Goal: Check status: Check status

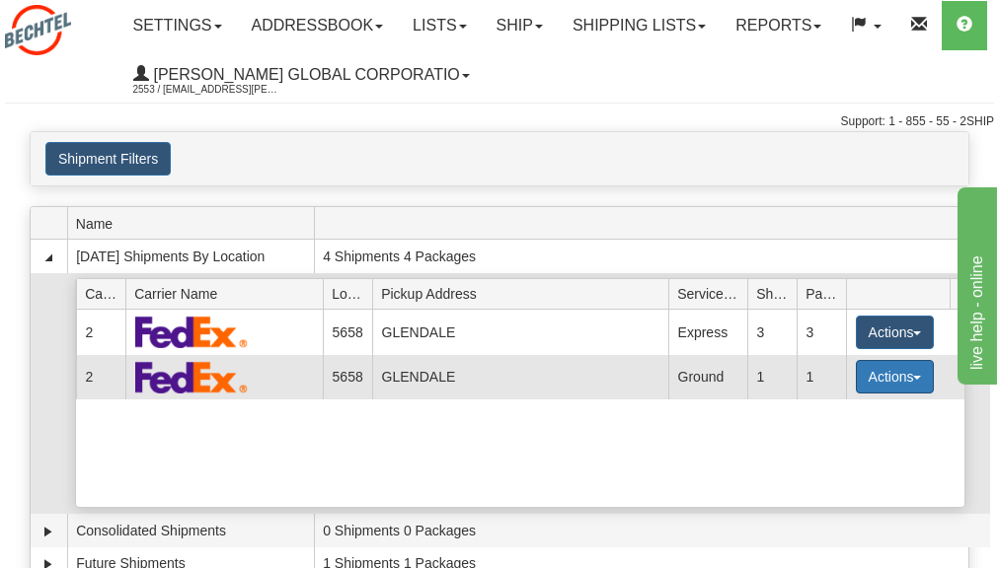
click at [887, 379] on button "Actions" at bounding box center [895, 377] width 79 height 34
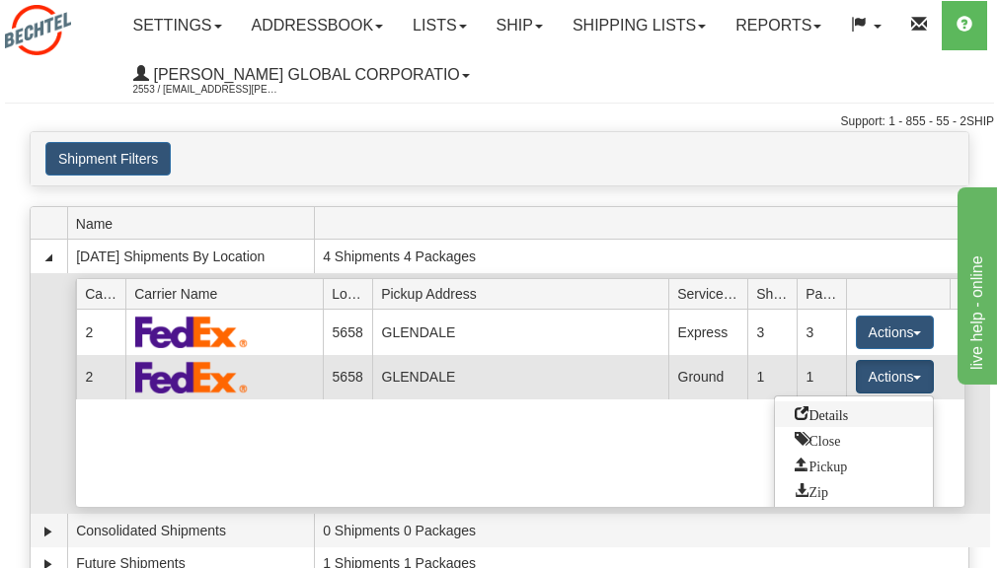
click at [848, 418] on span "Details" at bounding box center [820, 414] width 53 height 14
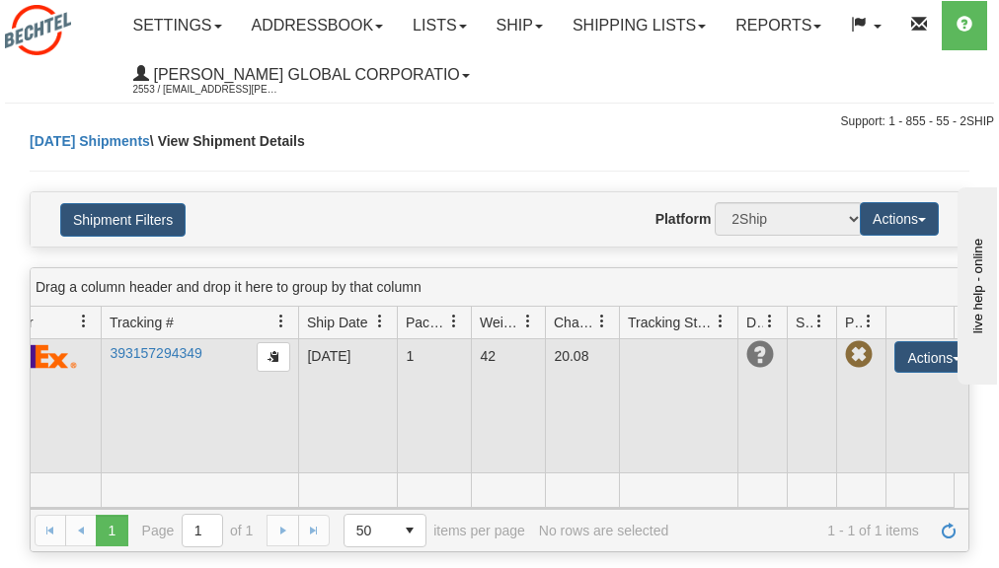
scroll to position [0, 222]
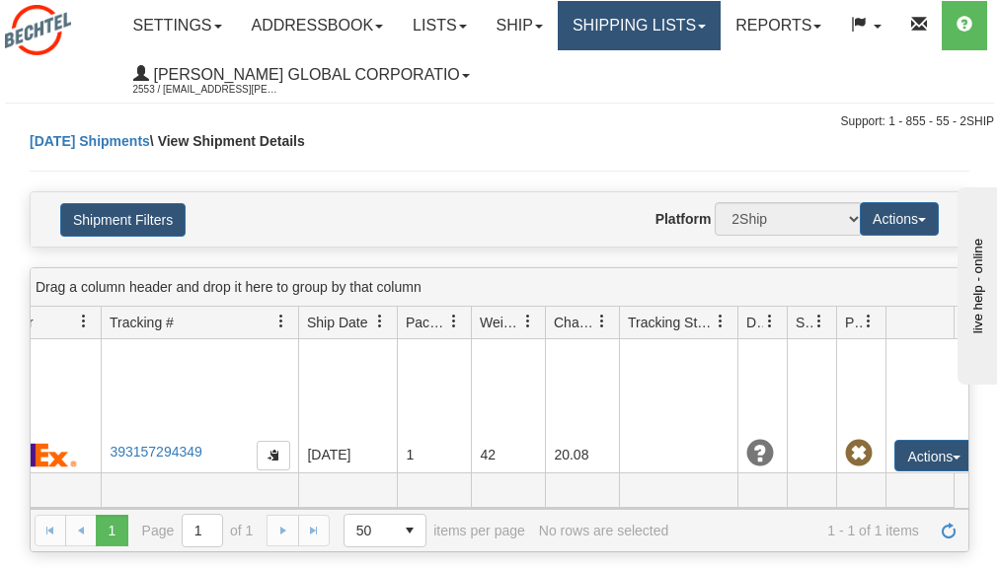
click at [720, 23] on link "Shipping lists" at bounding box center [639, 25] width 163 height 49
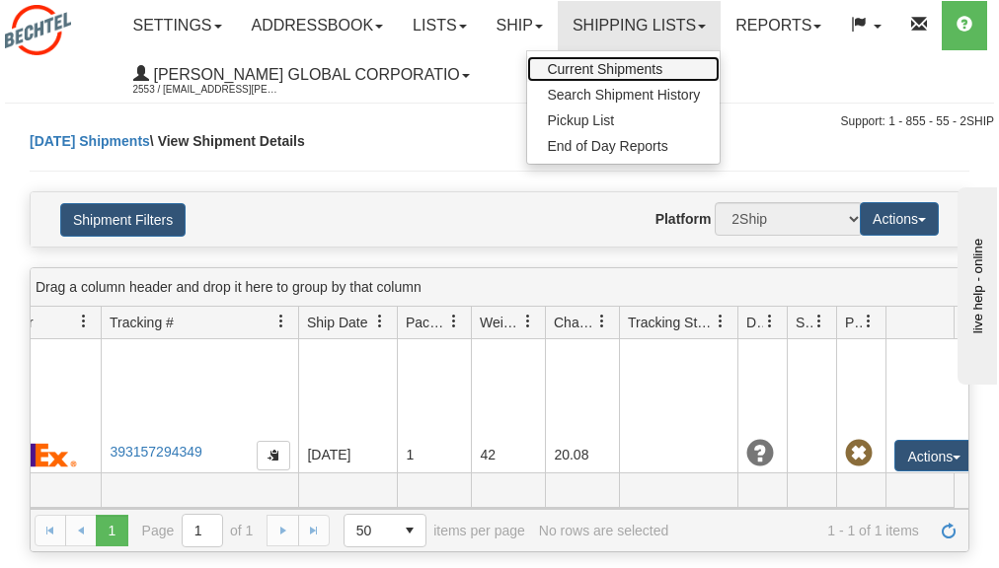
click at [654, 65] on span "Current Shipments" at bounding box center [604, 69] width 115 height 16
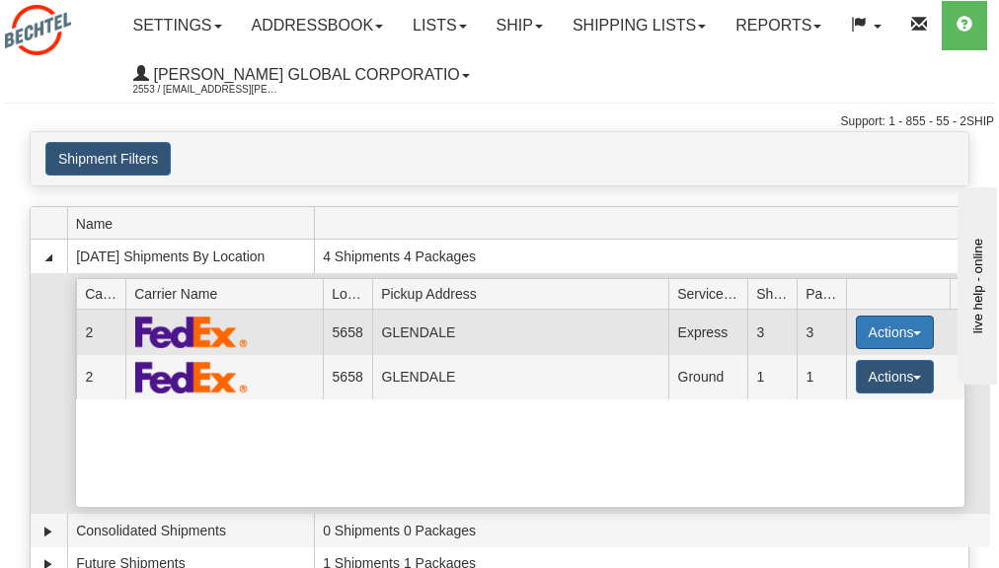
click at [894, 332] on button "Actions" at bounding box center [895, 333] width 79 height 34
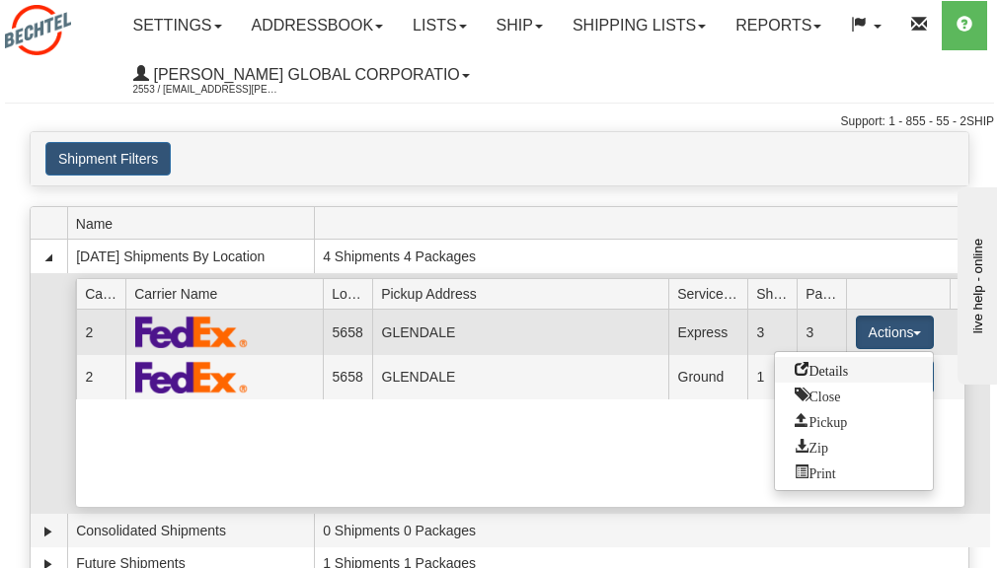
click at [846, 368] on span "Details" at bounding box center [820, 369] width 53 height 14
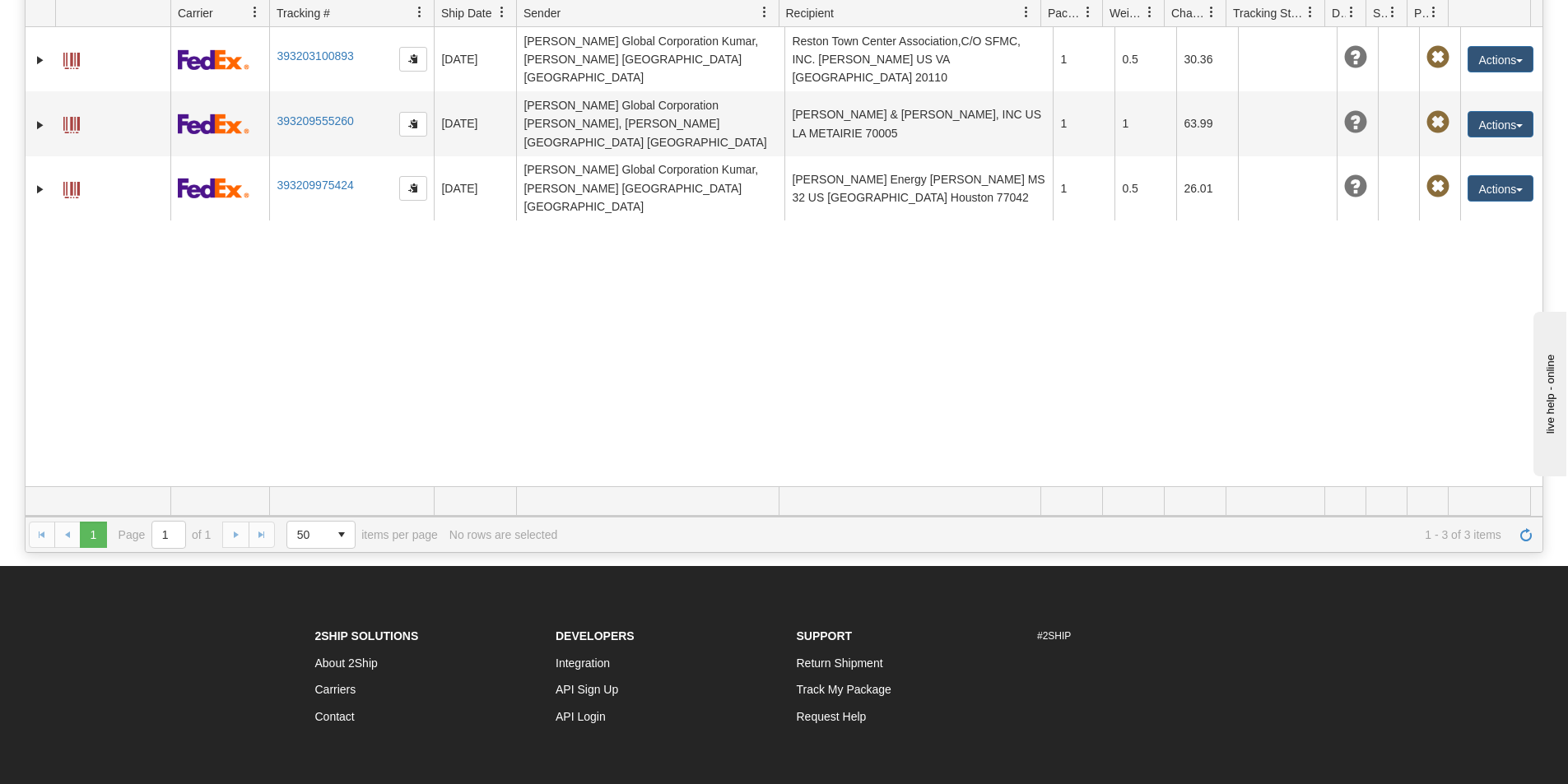
scroll to position [176, 0]
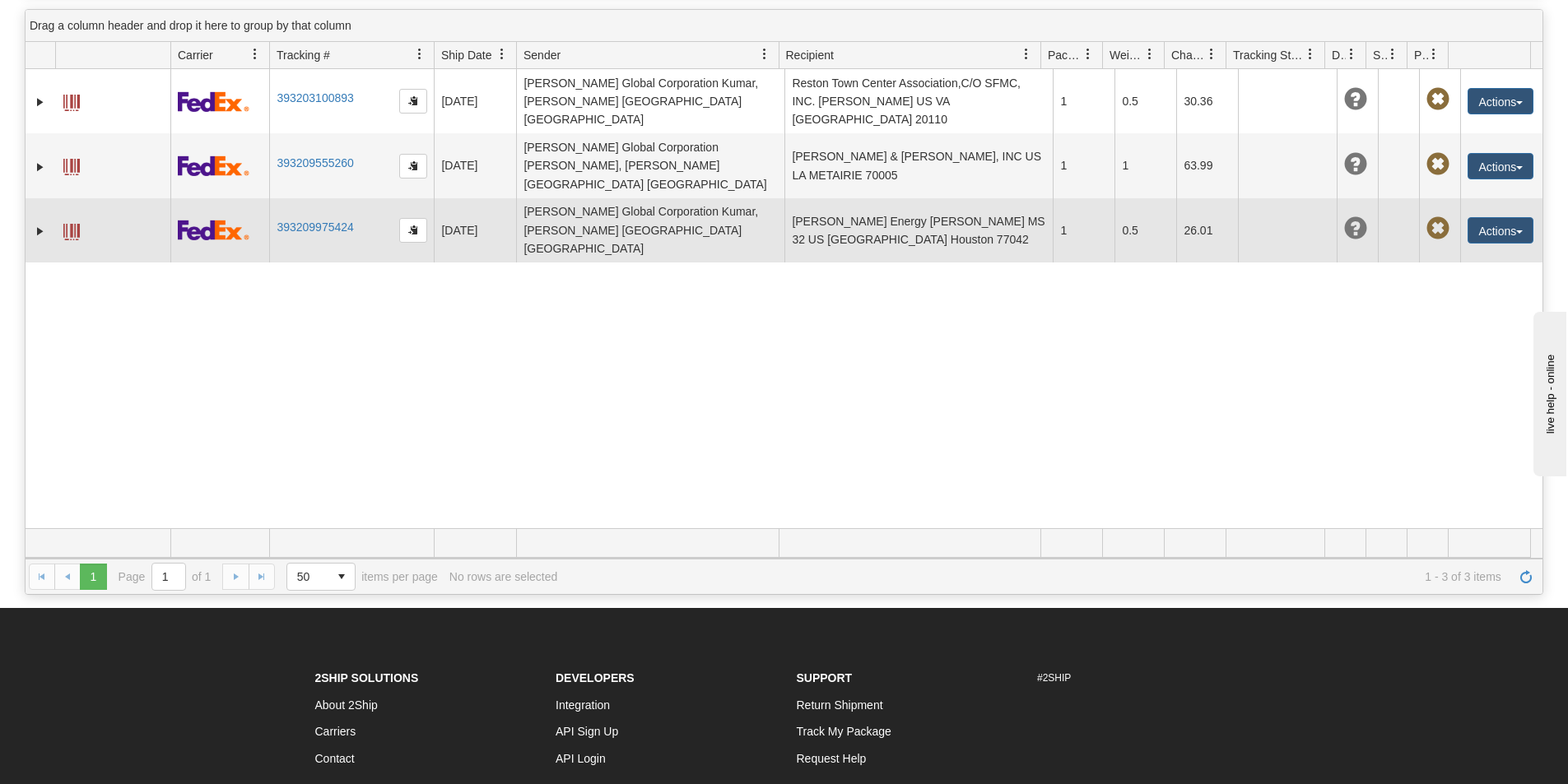
click at [68, 224] on span at bounding box center [72, 232] width 17 height 17
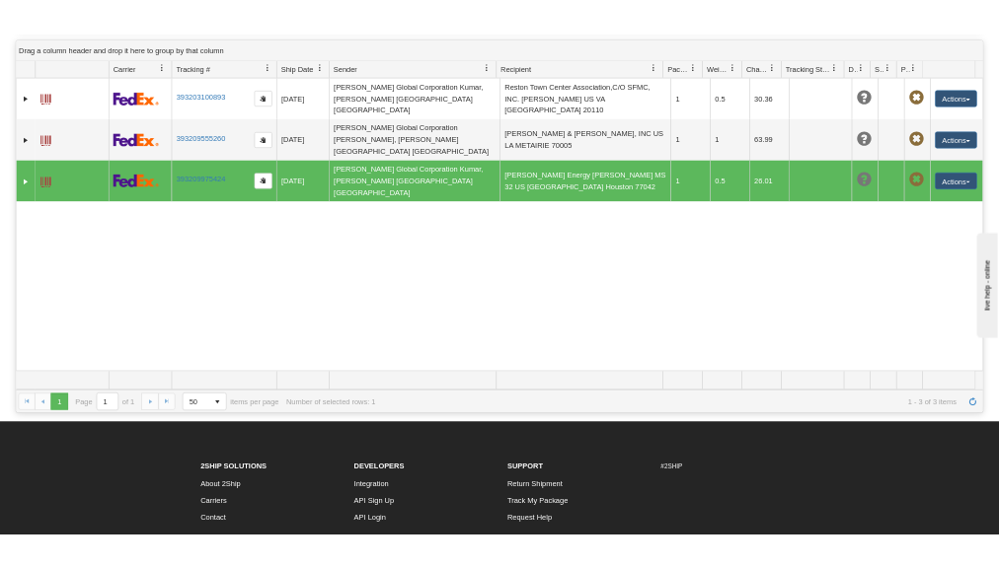
scroll to position [257, 0]
